Goal: Entertainment & Leisure: Consume media (video, audio)

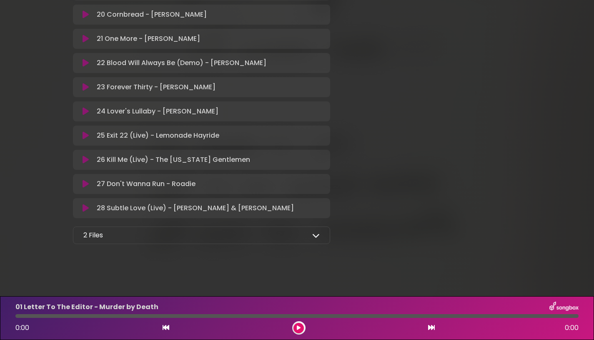
scroll to position [637, 0]
click at [314, 232] on icon at bounding box center [316, 235] width 8 height 8
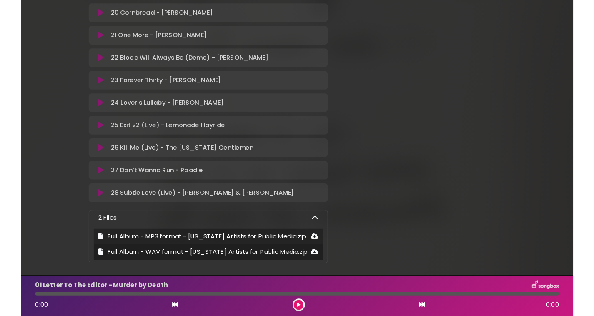
scroll to position [677, 0]
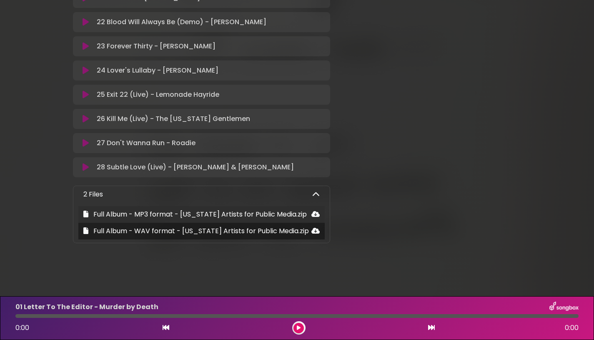
click at [316, 215] on icon at bounding box center [315, 214] width 8 height 7
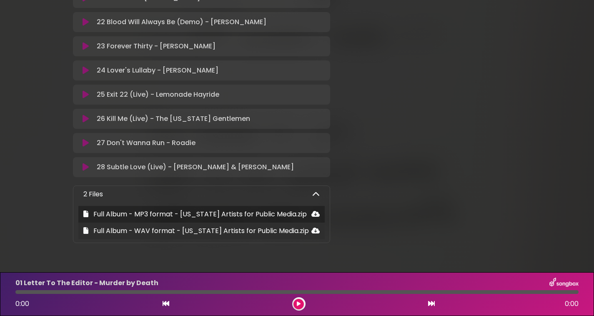
click at [315, 231] on icon at bounding box center [315, 230] width 8 height 7
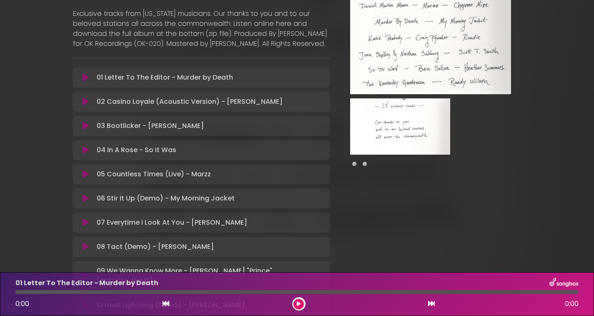
scroll to position [91, 0]
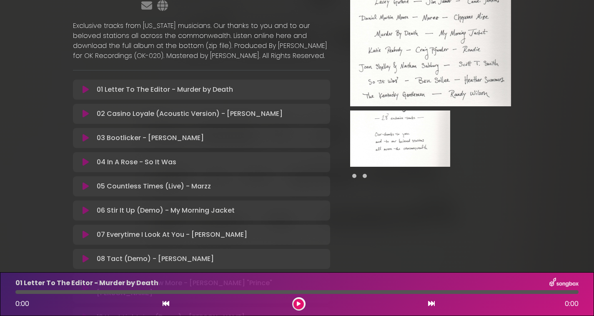
click at [86, 94] on icon at bounding box center [86, 89] width 6 height 8
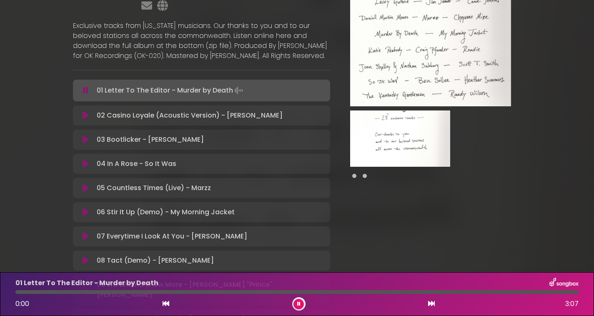
click at [85, 120] on icon at bounding box center [86, 115] width 6 height 8
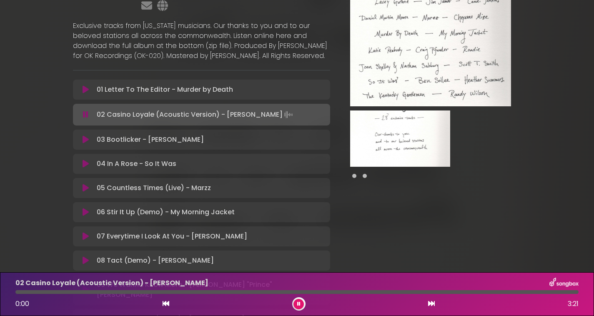
click at [84, 144] on icon at bounding box center [86, 140] width 6 height 8
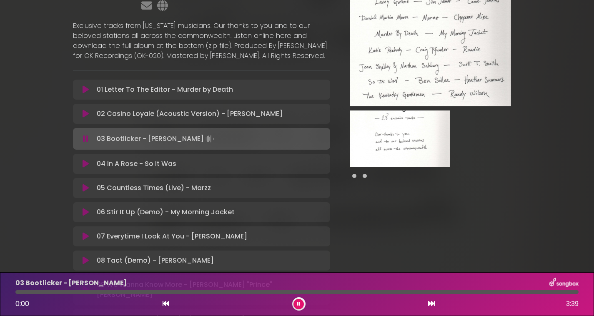
click at [84, 168] on icon at bounding box center [86, 164] width 6 height 8
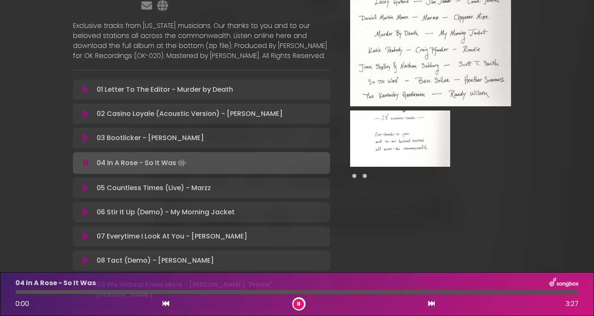
click at [85, 192] on icon at bounding box center [86, 188] width 6 height 8
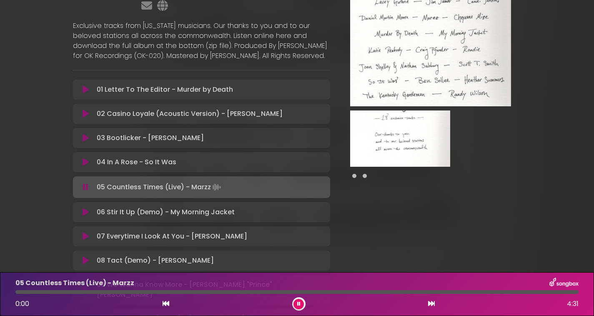
click at [89, 216] on button at bounding box center [85, 212] width 15 height 8
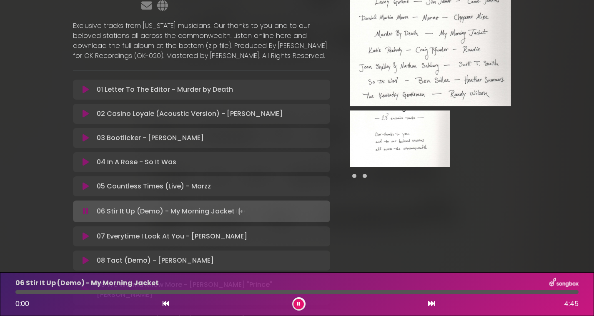
click at [85, 241] on icon at bounding box center [86, 236] width 6 height 8
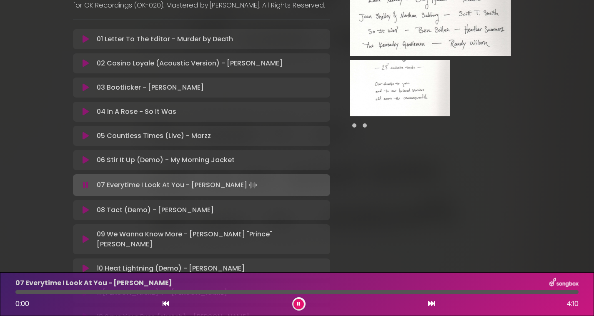
scroll to position [153, 0]
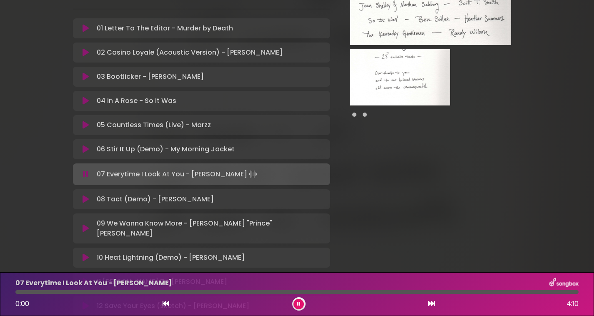
click at [83, 203] on icon at bounding box center [86, 199] width 6 height 8
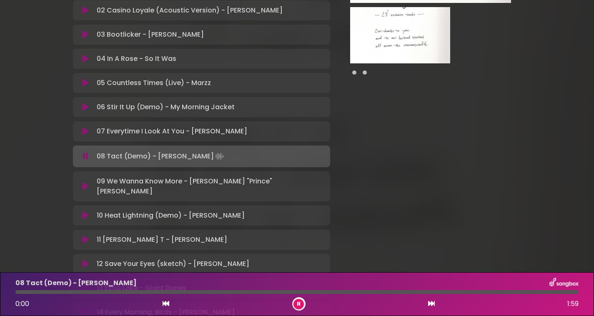
scroll to position [207, 0]
